Goal: Check status

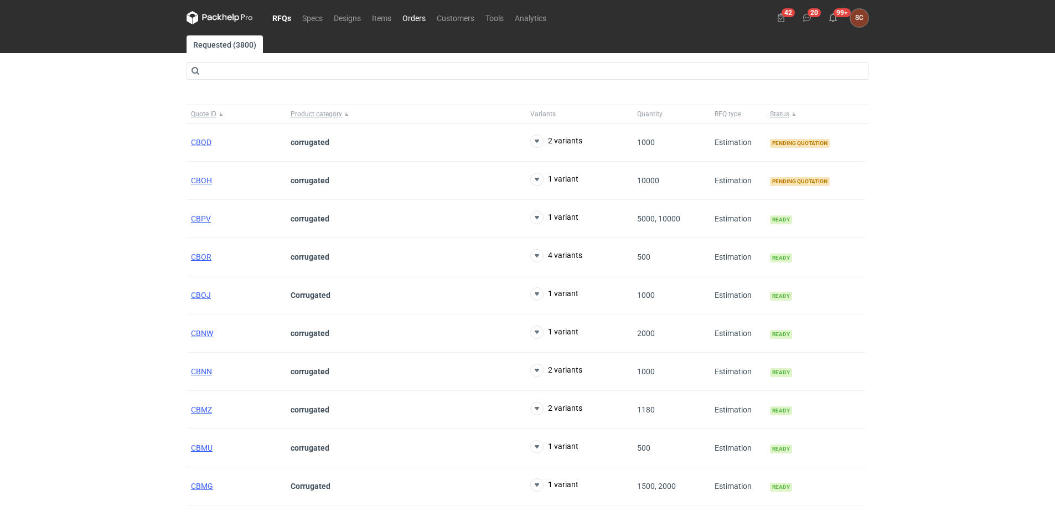
click at [403, 16] on link "Orders" at bounding box center [414, 17] width 34 height 13
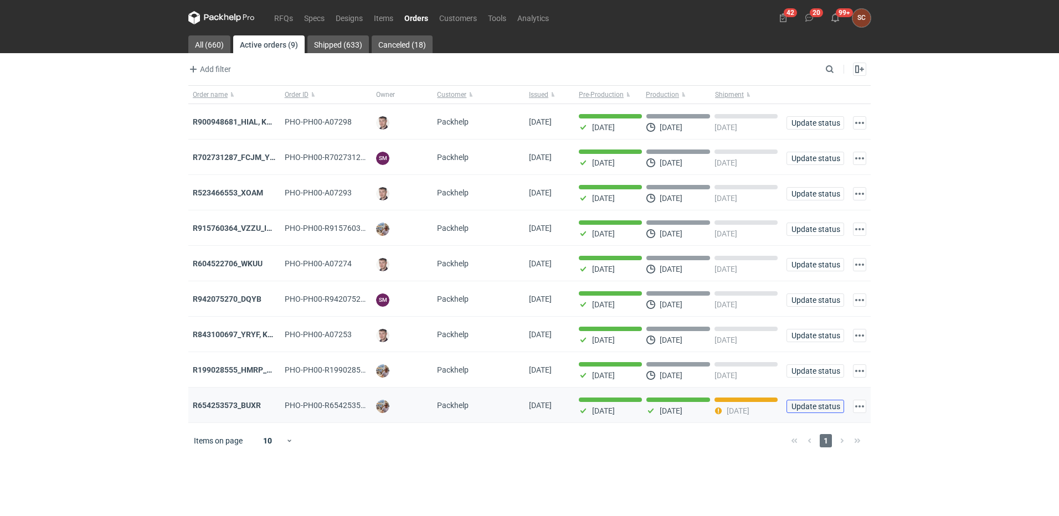
click at [819, 406] on span "Update status" at bounding box center [815, 407] width 48 height 8
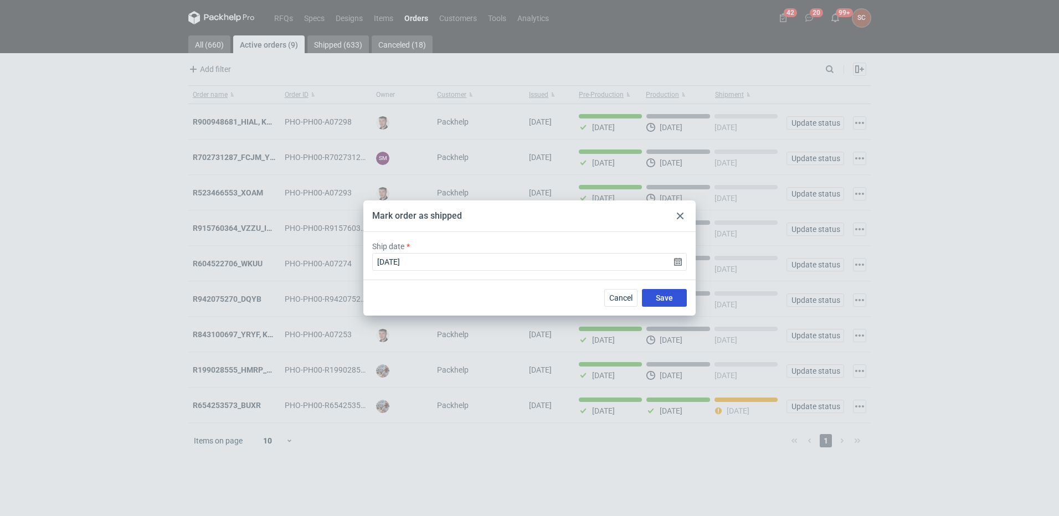
click at [666, 297] on span "Save" at bounding box center [664, 298] width 17 height 8
